Goal: Information Seeking & Learning: Learn about a topic

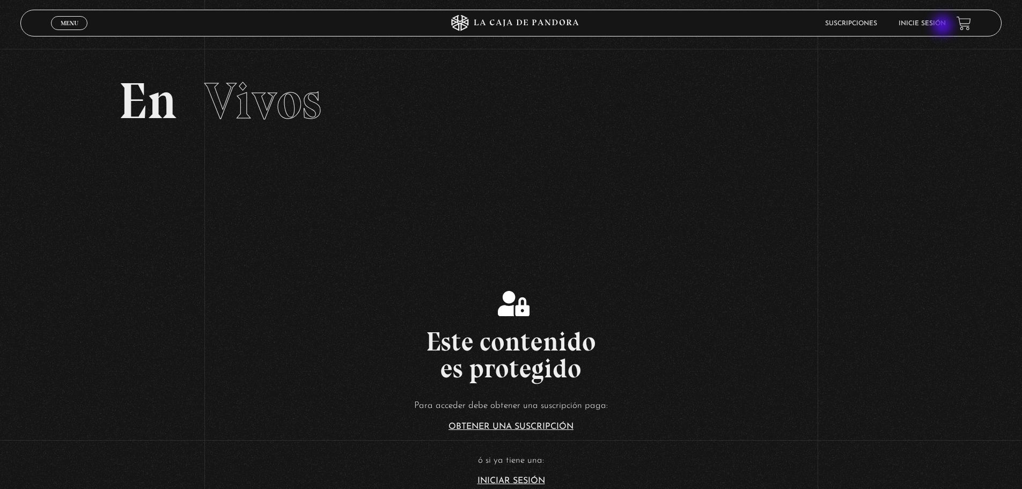
click at [944, 26] on link "Inicie sesión" at bounding box center [922, 23] width 47 height 6
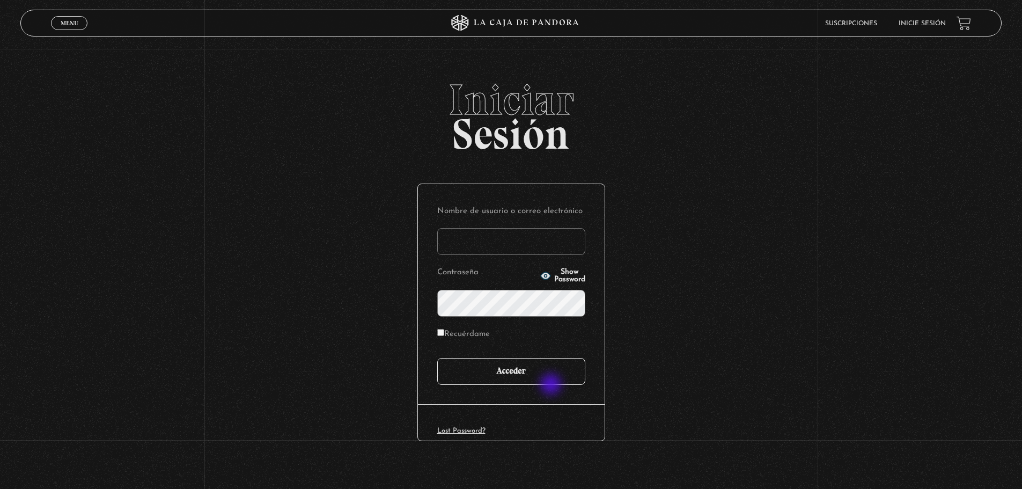
type input "msalmeronncr@gmail.com"
click at [544, 379] on input "Acceder" at bounding box center [511, 371] width 148 height 27
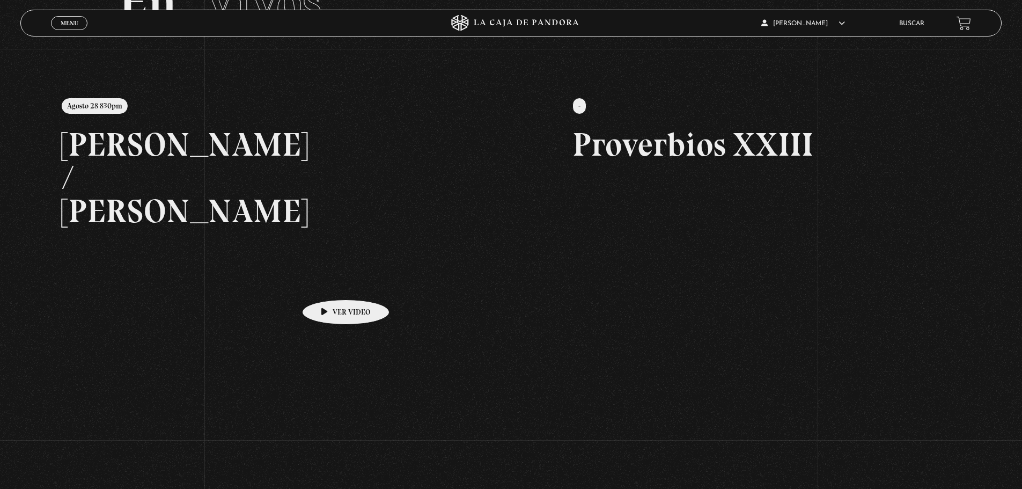
scroll to position [161, 0]
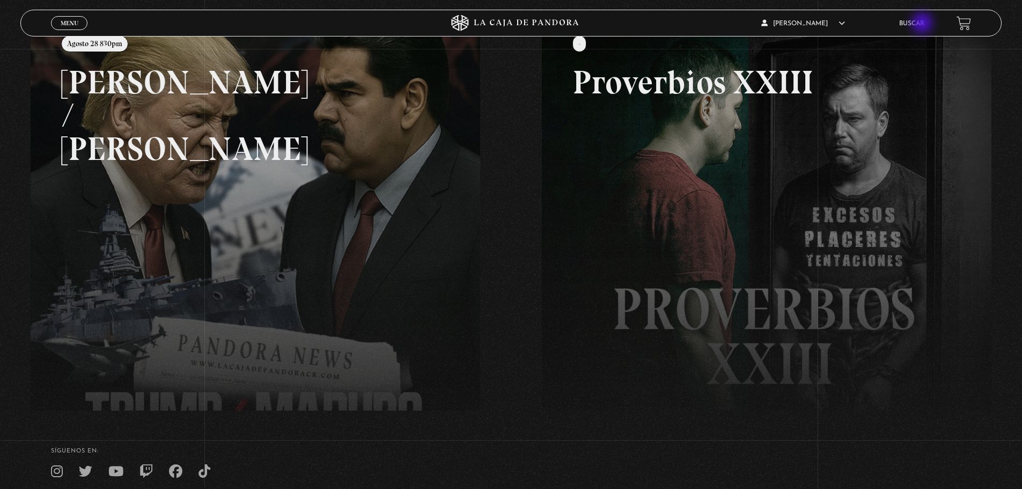
click at [924, 24] on link "Buscar" at bounding box center [912, 23] width 25 height 6
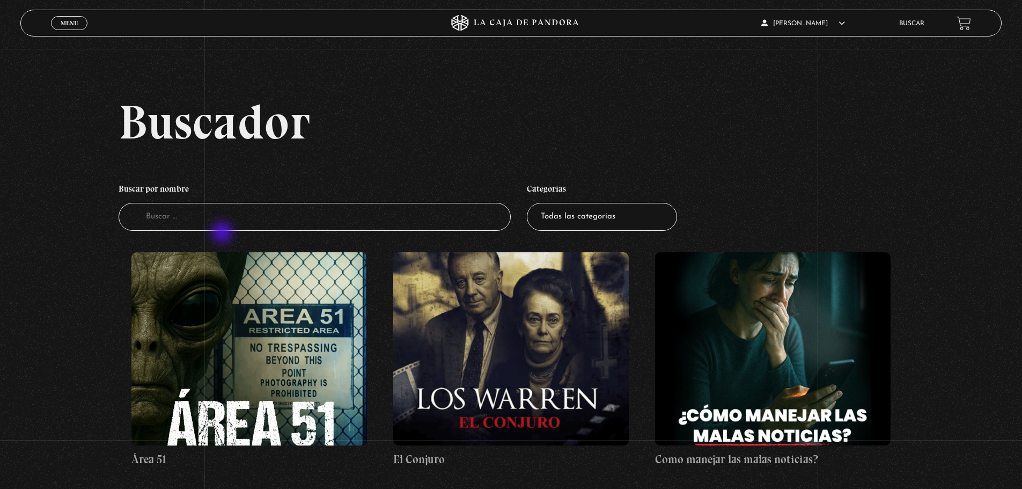
click at [221, 230] on input "Buscador" at bounding box center [315, 217] width 393 height 28
click at [223, 218] on input "Buscador" at bounding box center [315, 217] width 393 height 28
type input "el conjuro"
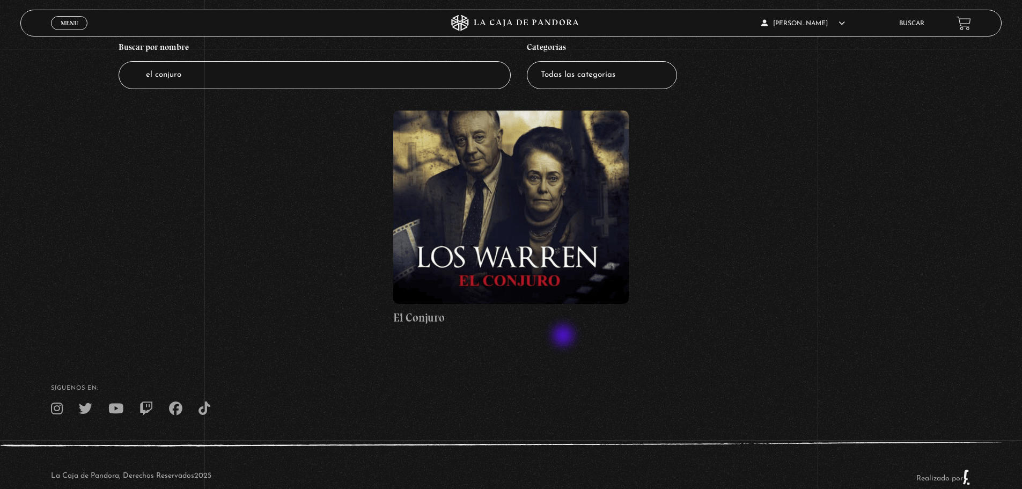
scroll to position [165, 0]
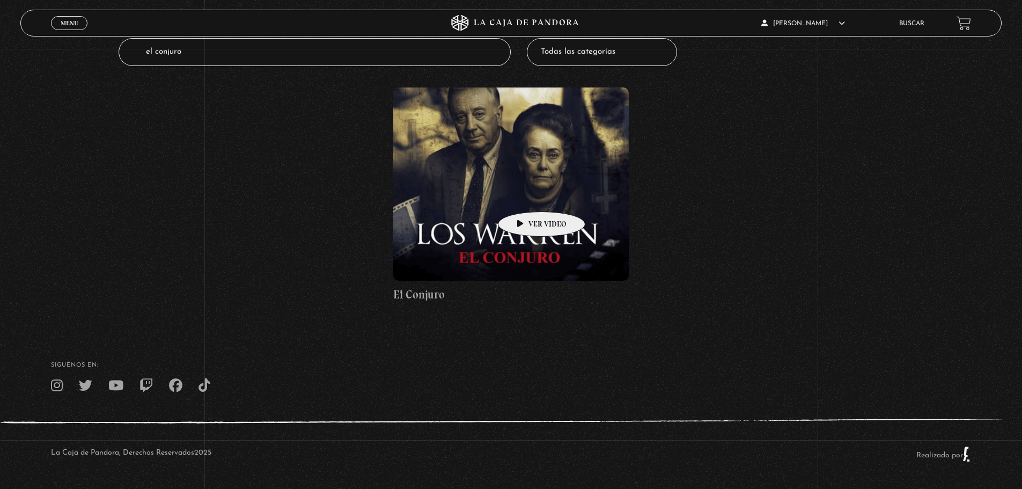
click at [521, 193] on figure at bounding box center [511, 183] width 236 height 193
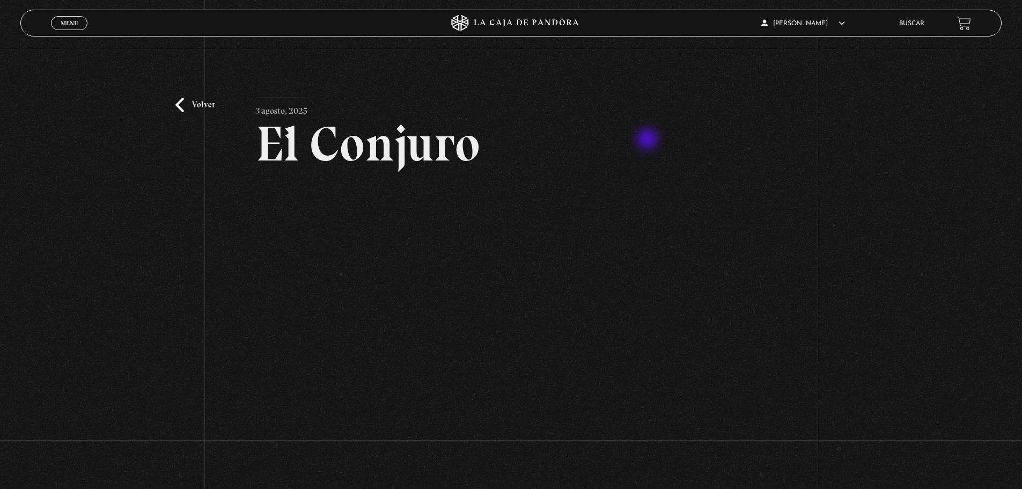
click at [649, 141] on h2 "El Conjuro" at bounding box center [511, 143] width 510 height 49
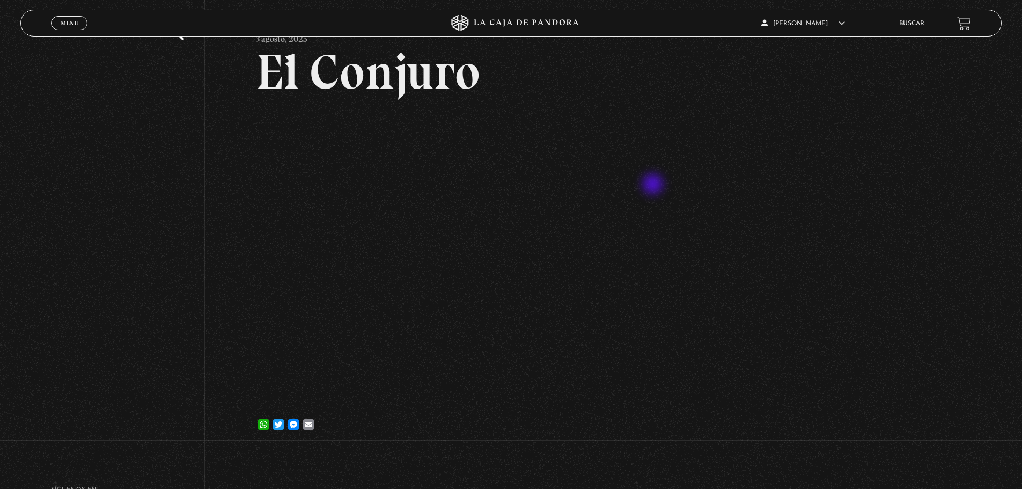
scroll to position [107, 0]
